Goal: Find specific page/section: Find specific page/section

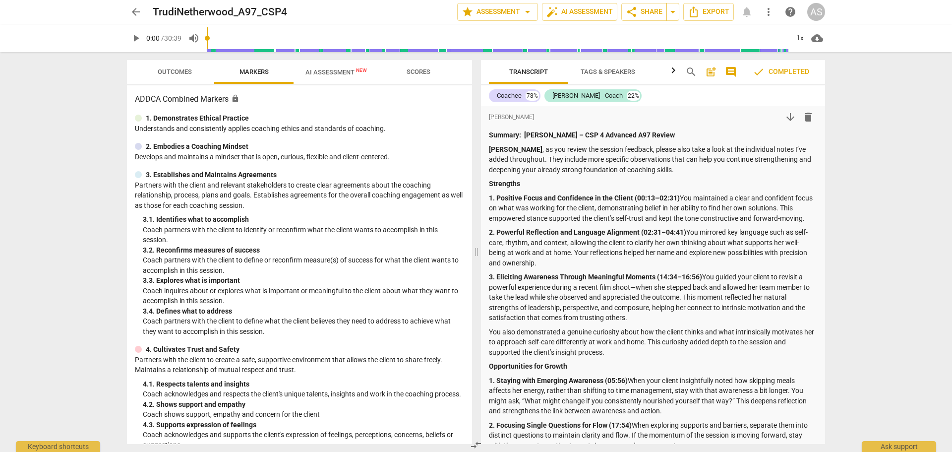
click at [145, 8] on div "arrow_back TrudiNetherwood_A97_CSP4 edit star Assessment arrow_drop_down auto_f…" at bounding box center [476, 12] width 698 height 18
click at [141, 9] on span "arrow_back" at bounding box center [136, 12] width 12 height 12
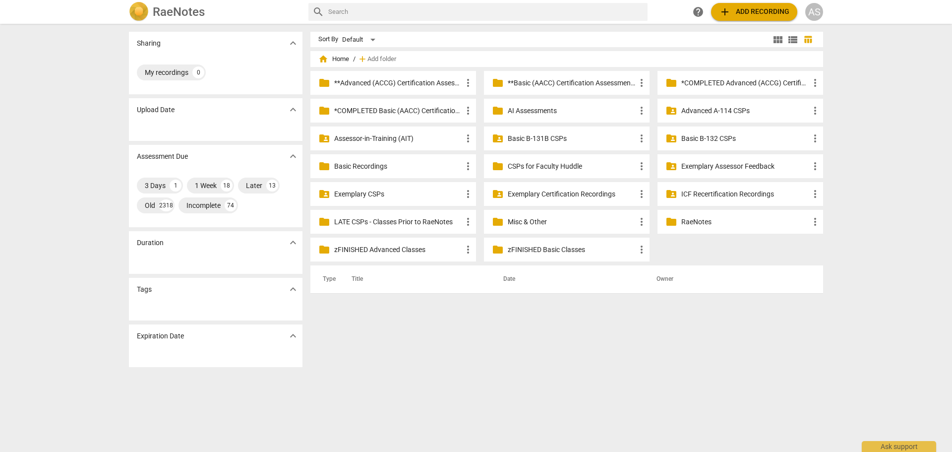
click at [553, 138] on p "Basic B-131B CSPs" at bounding box center [572, 138] width 128 height 10
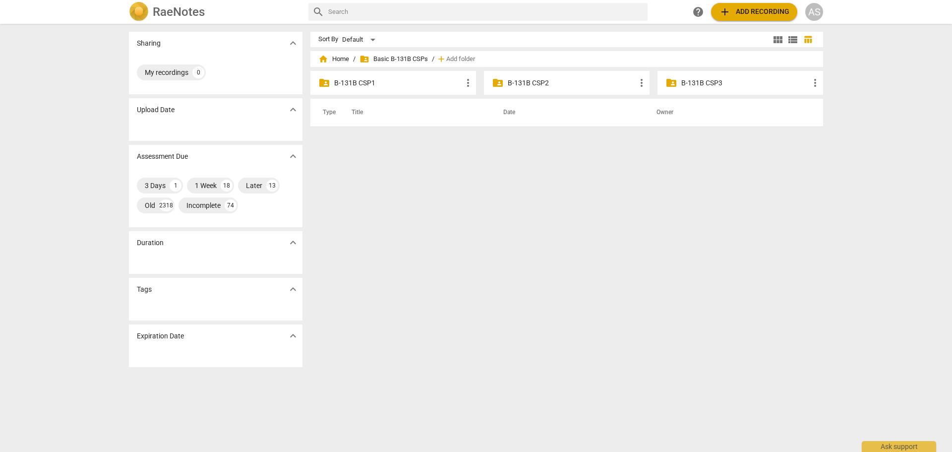
click at [731, 82] on p "B-131B CSP3" at bounding box center [745, 83] width 128 height 10
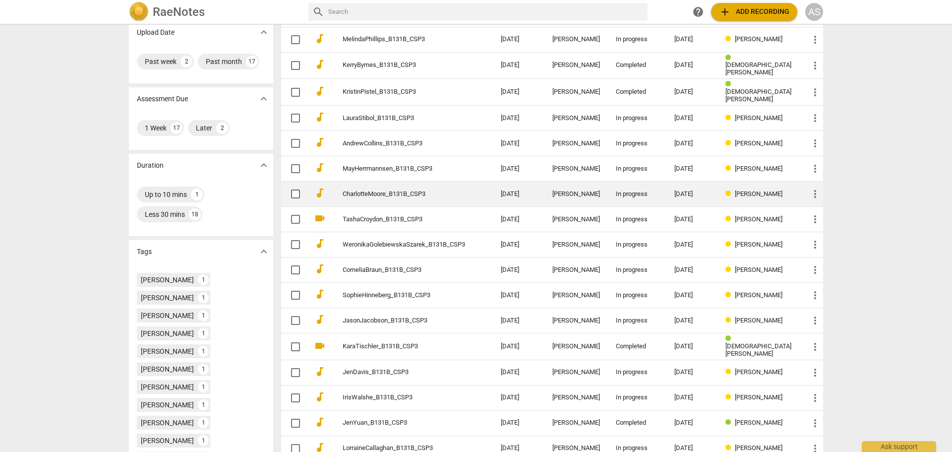
scroll to position [99, 0]
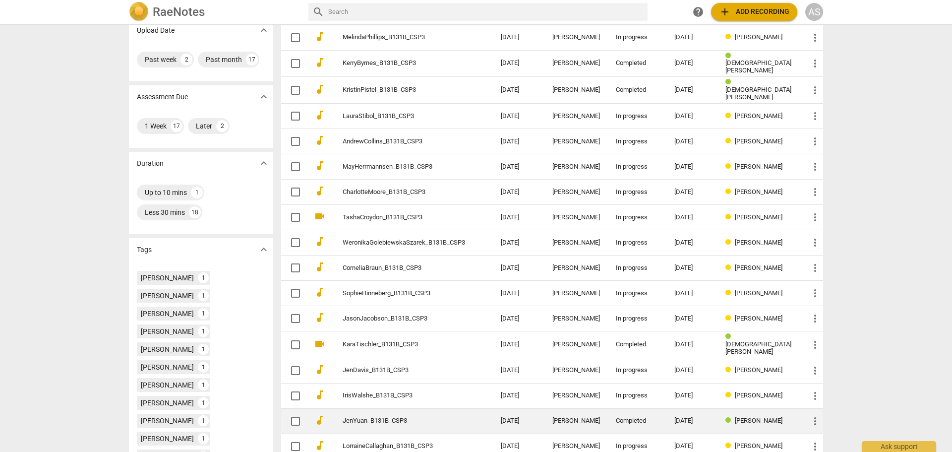
click at [421, 413] on td "JenYuan_B131B_CSP3" at bounding box center [412, 420] width 162 height 25
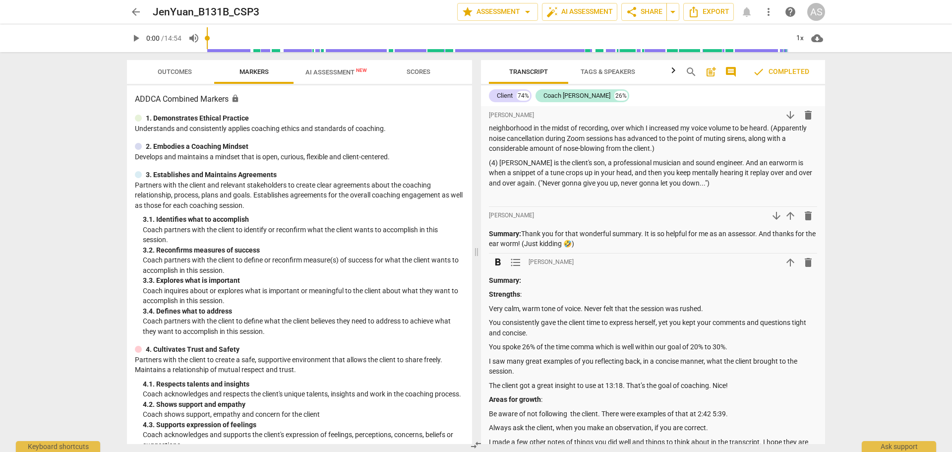
scroll to position [248, 0]
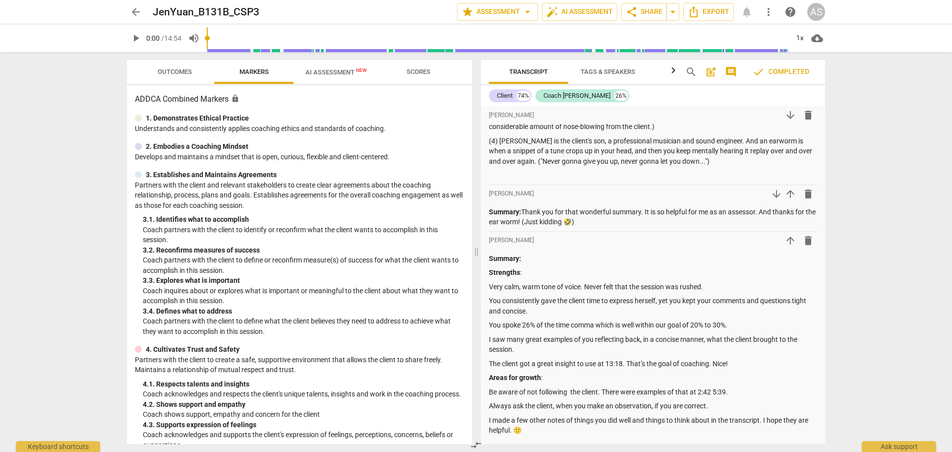
drag, startPoint x: 175, startPoint y: 65, endPoint x: 166, endPoint y: 72, distance: 11.7
click at [175, 65] on span "Outcomes" at bounding box center [175, 71] width 58 height 13
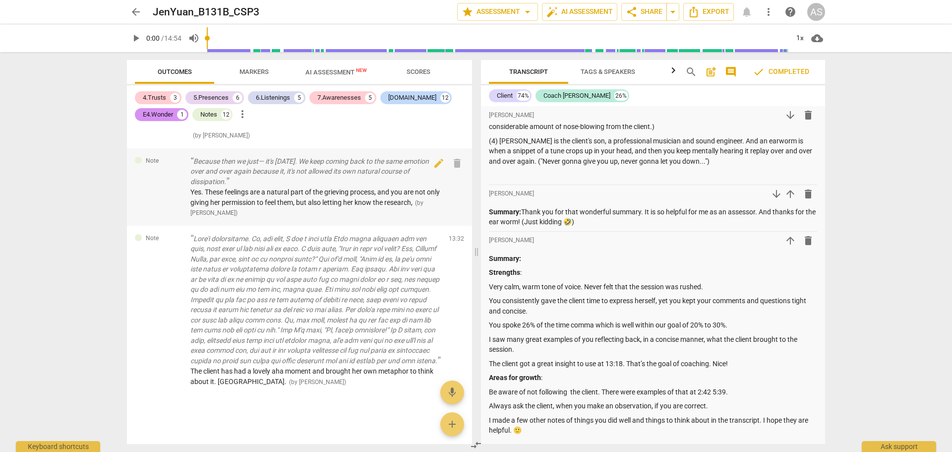
scroll to position [5003, 0]
